Goal: Task Accomplishment & Management: Manage account settings

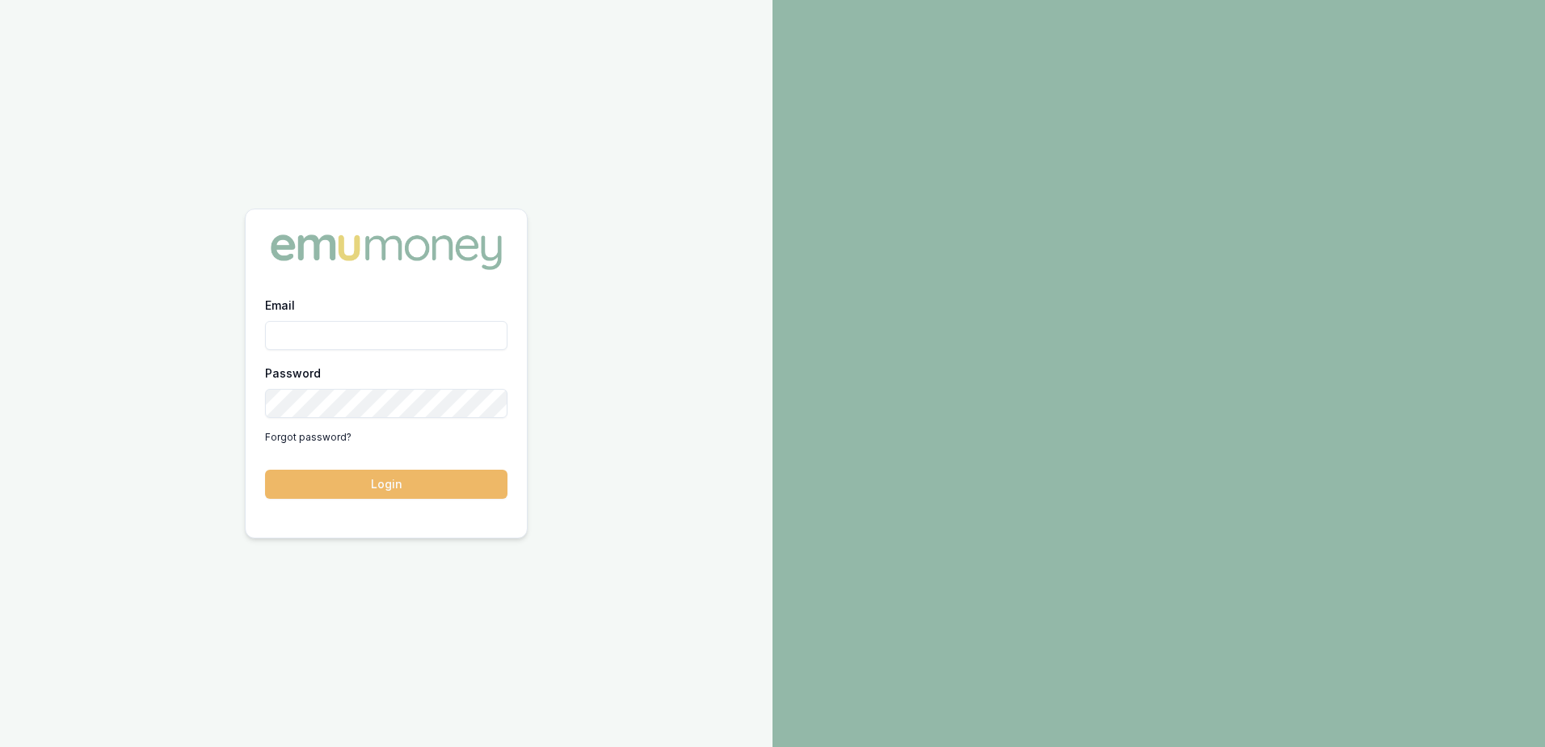
type input "[EMAIL_ADDRESS][DOMAIN_NAME]"
click at [412, 472] on button "Login" at bounding box center [386, 484] width 242 height 29
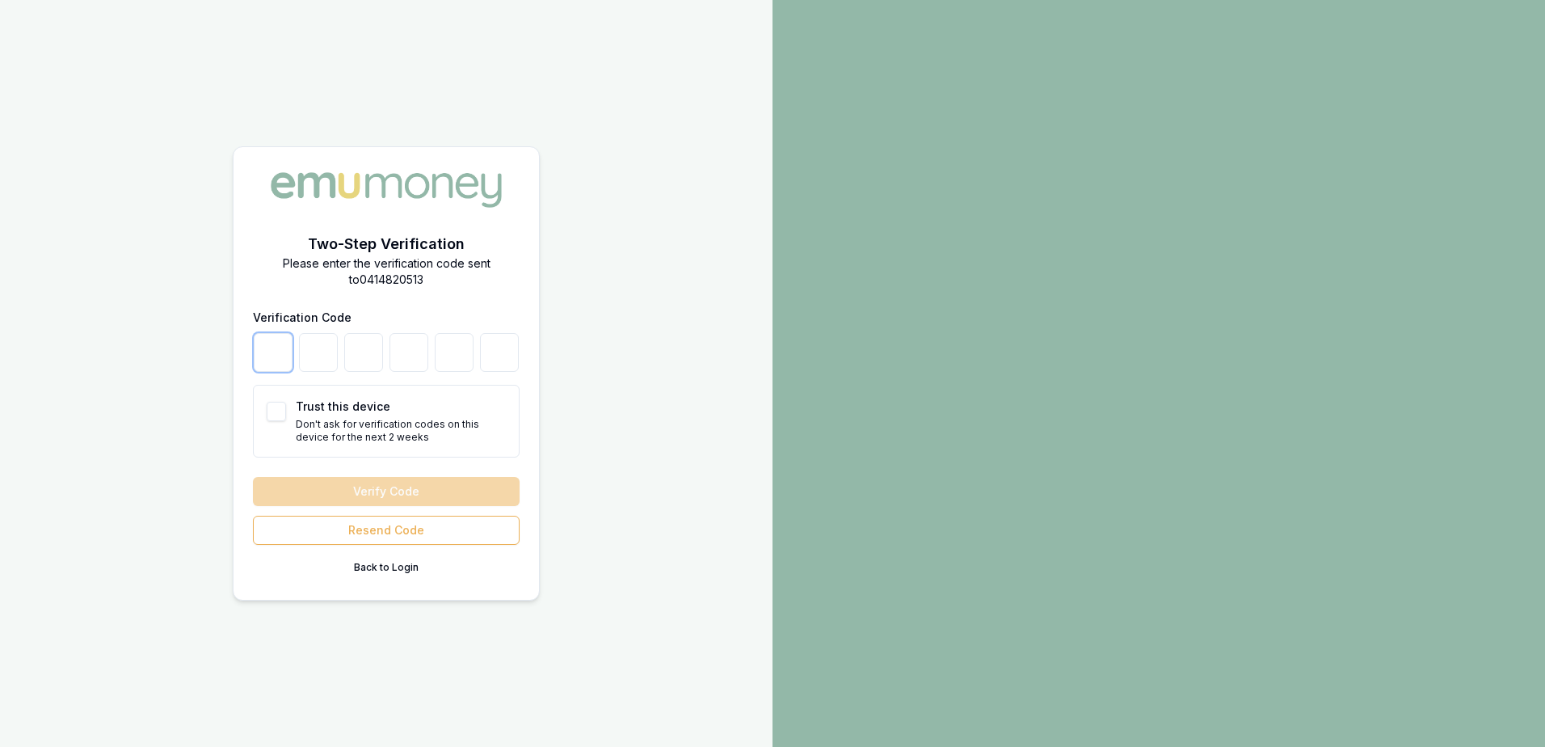
click at [268, 365] on input "number" at bounding box center [273, 352] width 39 height 39
type input "5"
type input "7"
type input "0"
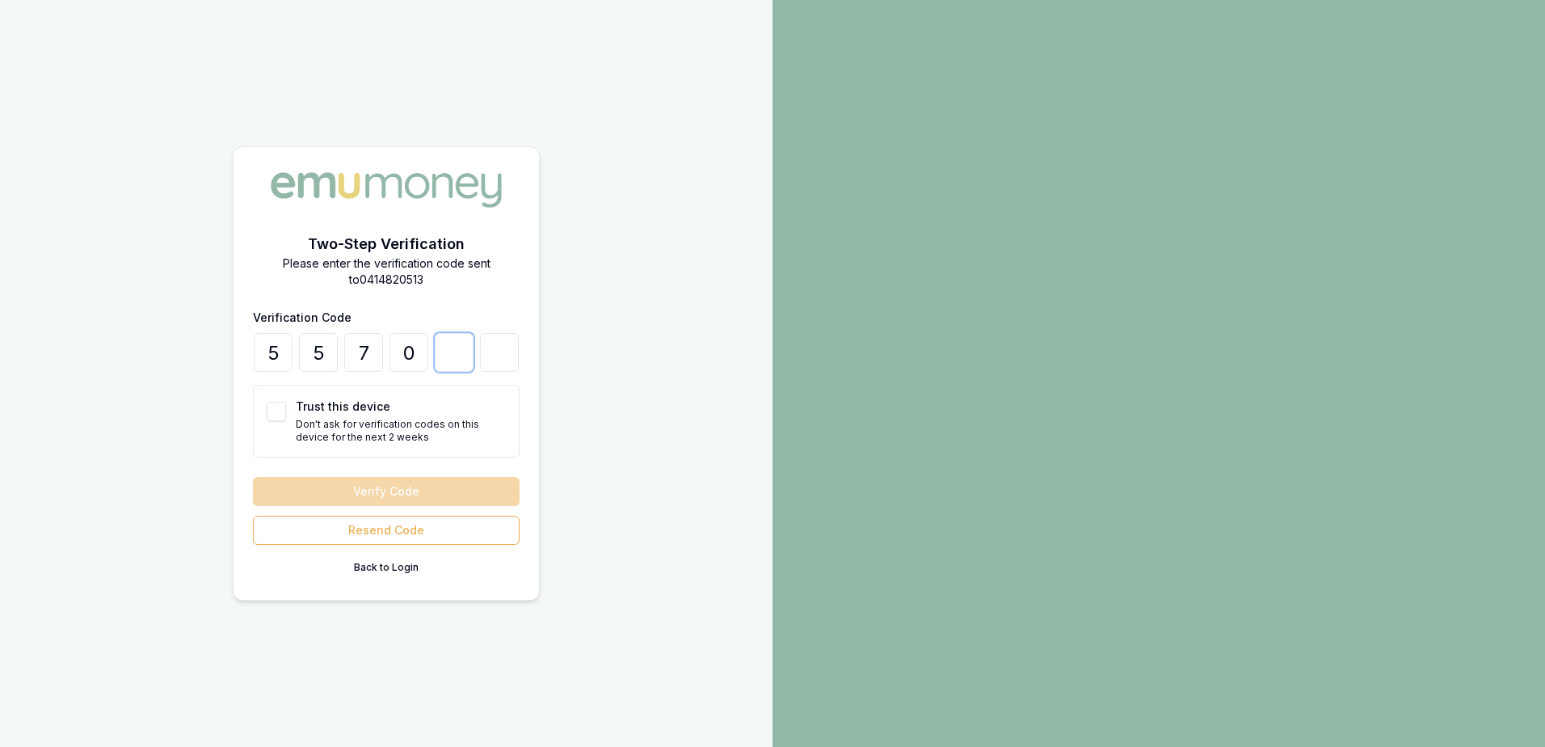
type input "6"
click at [483, 487] on button "Verify Code" at bounding box center [386, 491] width 267 height 29
